Goal: Task Accomplishment & Management: Use online tool/utility

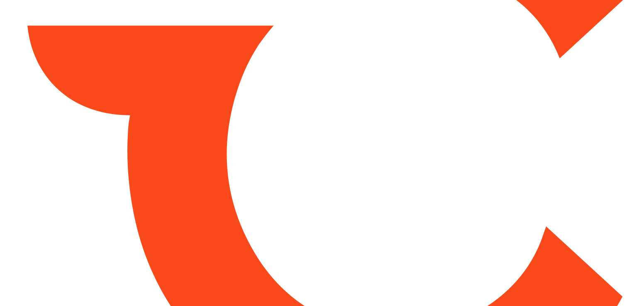
drag, startPoint x: 0, startPoint y: 0, endPoint x: 230, endPoint y: 69, distance: 239.9
click at [230, 69] on html at bounding box center [317, 153] width 634 height 306
click at [252, 107] on html at bounding box center [317, 153] width 634 height 306
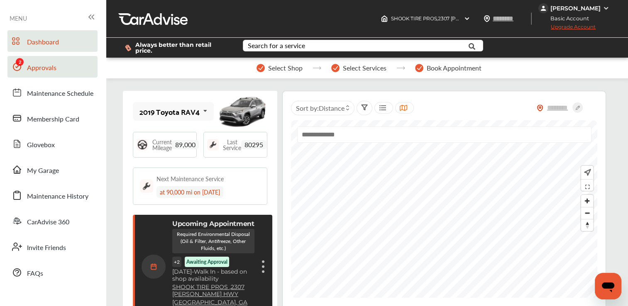
click at [33, 68] on span "Approvals" at bounding box center [41, 68] width 29 height 11
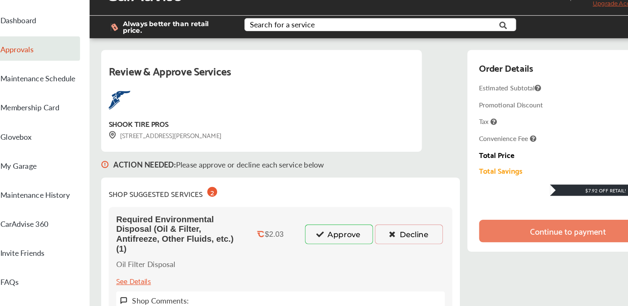
click at [153, 33] on div "Always better than retail price. Search for a service Search for... All Common …" at bounding box center [366, 47] width 497 height 33
drag, startPoint x: 153, startPoint y: 33, endPoint x: 173, endPoint y: 57, distance: 31.3
click at [173, 57] on div "Always better than retail price. Search for a service Search for... All Common …" at bounding box center [366, 47] width 497 height 33
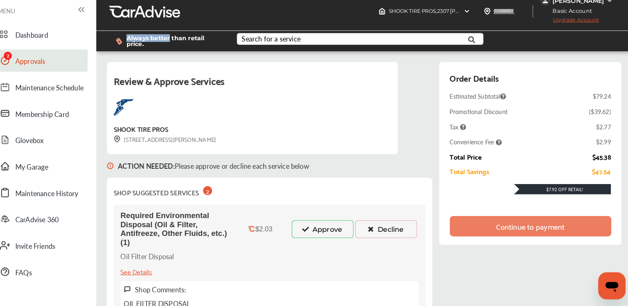
scroll to position [7, 0]
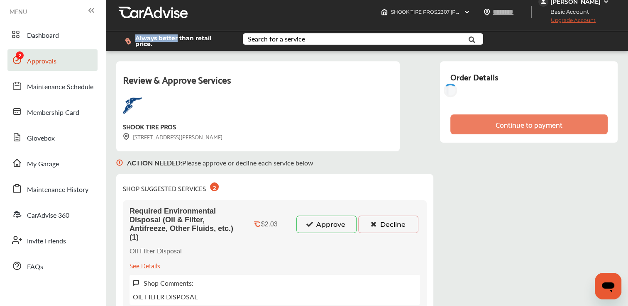
click at [326, 218] on button "Approve" at bounding box center [326, 224] width 60 height 17
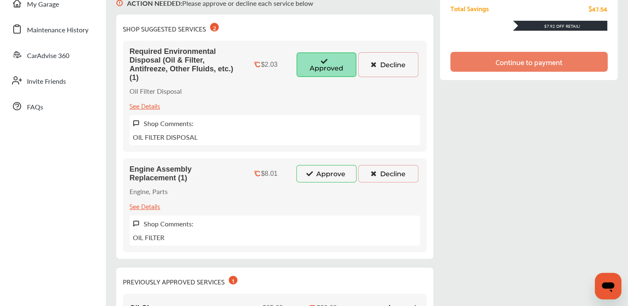
scroll to position [167, 0]
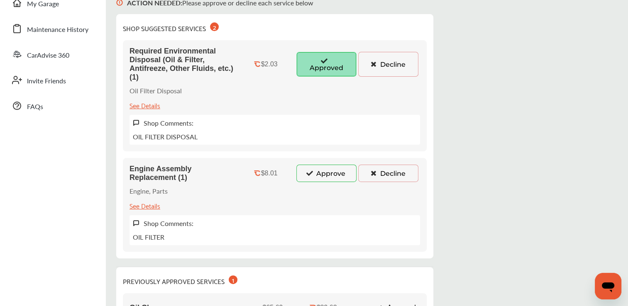
click at [324, 174] on button "Approve" at bounding box center [326, 173] width 60 height 17
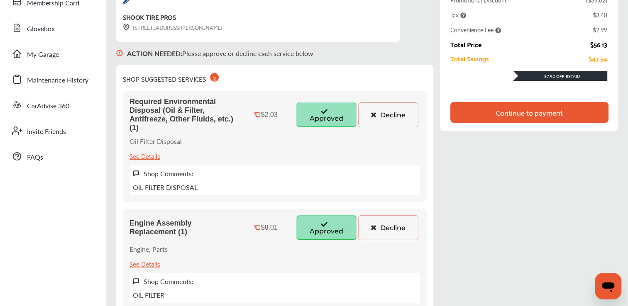
scroll to position [0, 0]
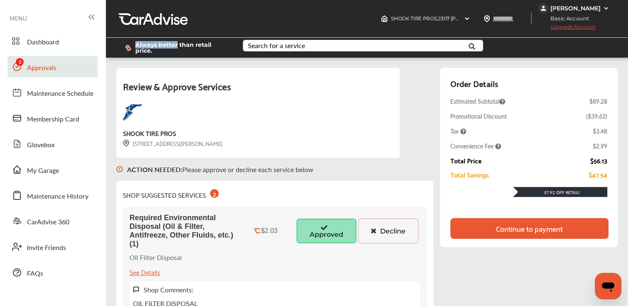
click at [464, 205] on div "Order Details Estimated Subtotal $89.28 Promotional Discount ( $39.62 ) Tax $3.…" at bounding box center [529, 157] width 178 height 179
click at [482, 230] on div "Continue to payment" at bounding box center [530, 228] width 158 height 21
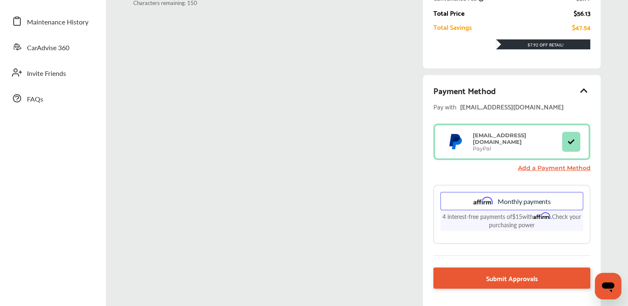
scroll to position [240, 0]
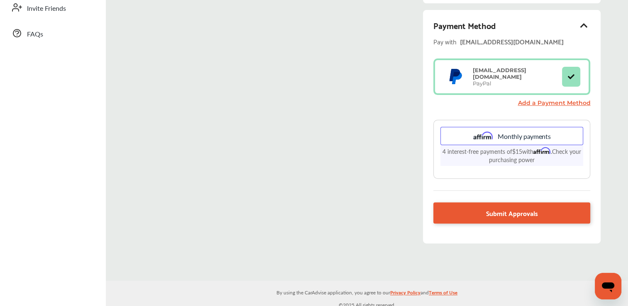
click at [482, 188] on div "Payment Method Pay with [EMAIL_ADDRESS][DOMAIN_NAME] [EMAIL_ADDRESS][DOMAIN_NAM…" at bounding box center [512, 127] width 178 height 234
click at [469, 219] on div "Payment Method Pay with [EMAIL_ADDRESS][DOMAIN_NAME] [EMAIL_ADDRESS][DOMAIN_NAM…" at bounding box center [512, 127] width 178 height 234
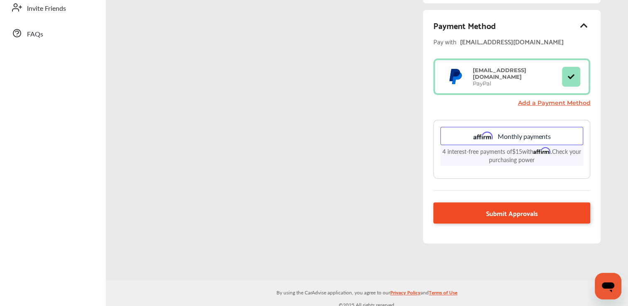
click at [470, 209] on link "Submit Approvals" at bounding box center [511, 213] width 157 height 21
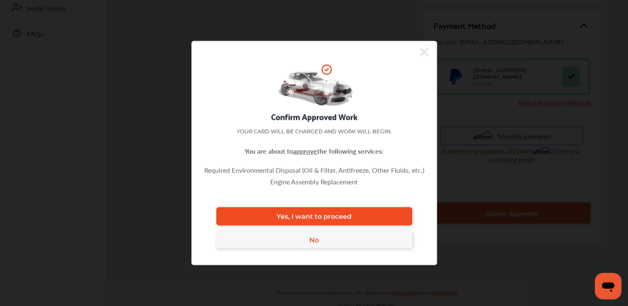
click at [387, 208] on link "Yes, I want to proceed" at bounding box center [314, 217] width 196 height 18
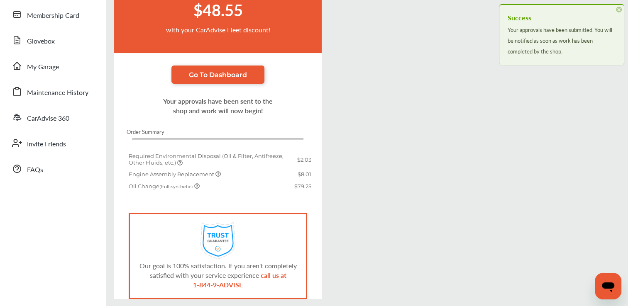
scroll to position [133, 0]
